Goal: Check status: Check status

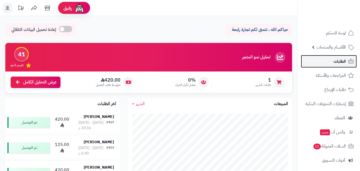
click at [333, 59] on link "الطلبات" at bounding box center [329, 61] width 56 height 13
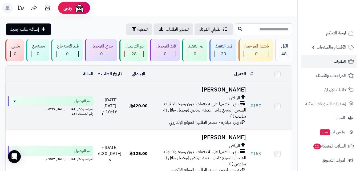
click at [183, 91] on h3 "[PERSON_NAME]" at bounding box center [200, 90] width 91 height 6
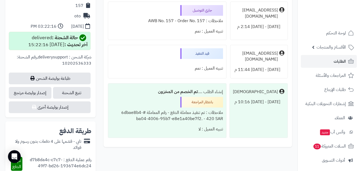
scroll to position [293, 0]
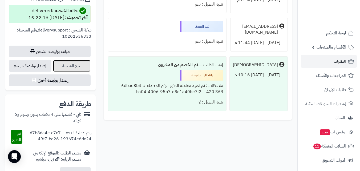
click at [70, 66] on link "تتبع الشحنة" at bounding box center [72, 66] width 38 height 12
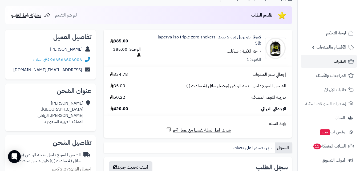
scroll to position [0, 0]
